Goal: Find contact information: Find contact information

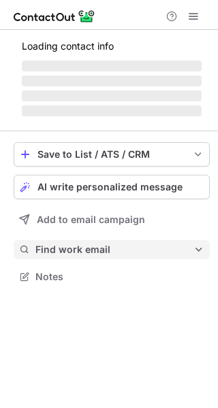
scroll to position [263, 218]
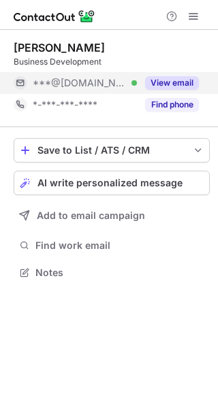
click at [175, 83] on button "View email" at bounding box center [172, 83] width 54 height 14
